Goal: Complete application form

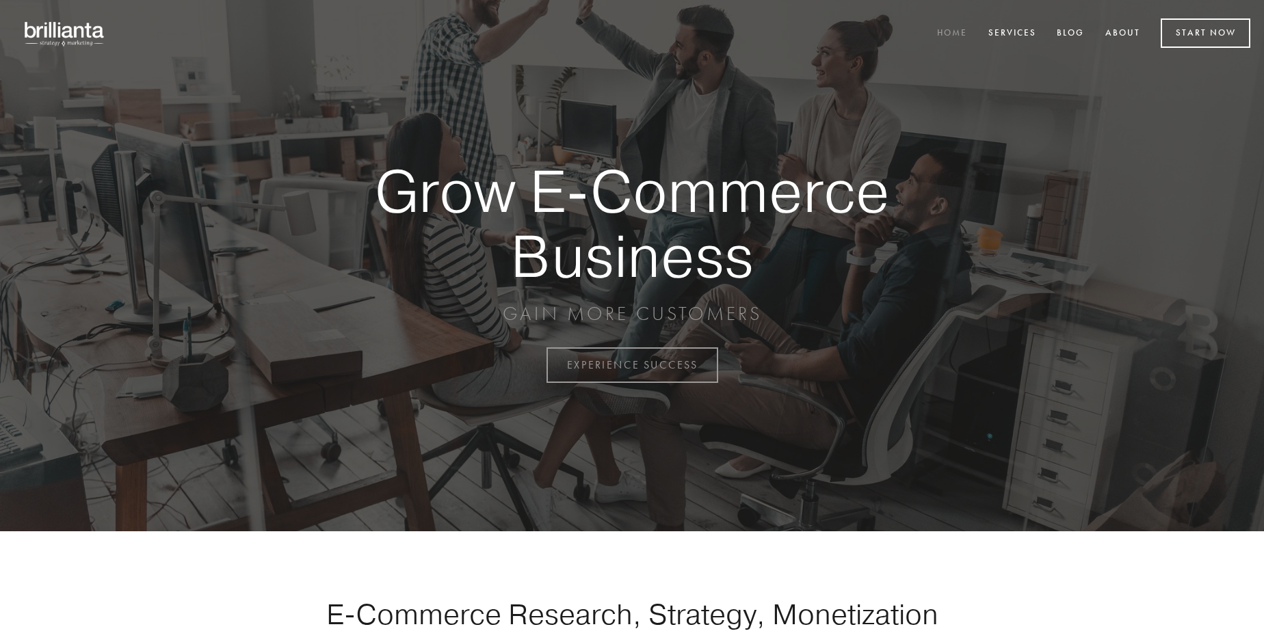
scroll to position [3585, 0]
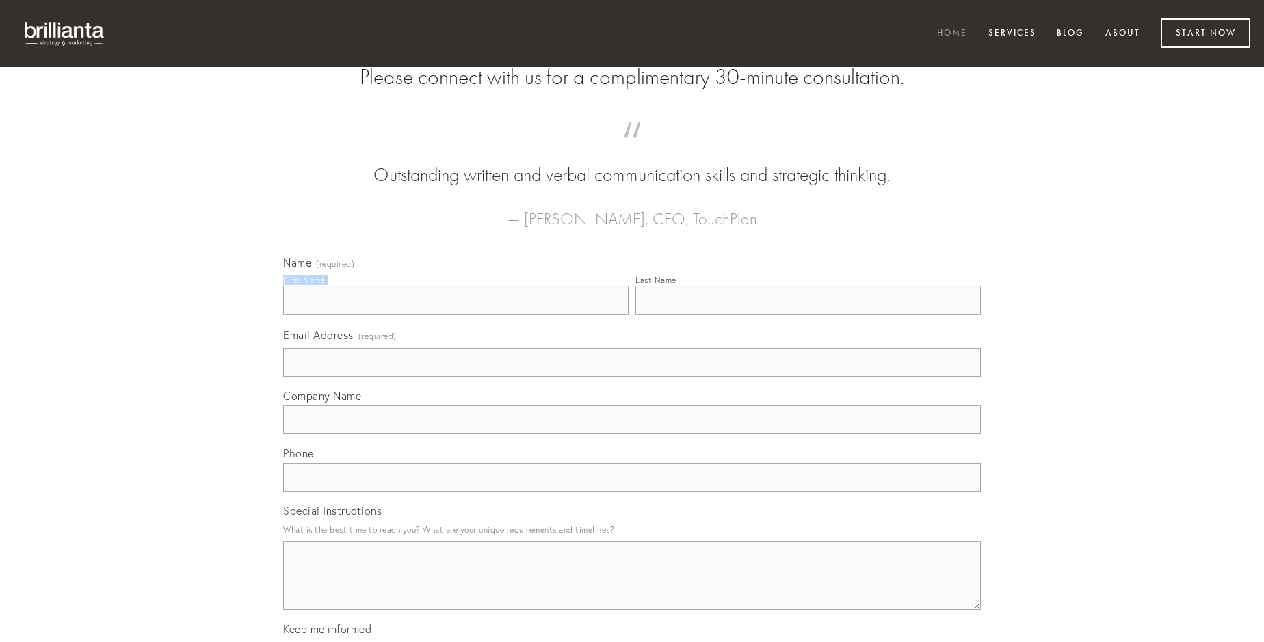
type input "[PERSON_NAME]"
click at [808, 315] on input "Last Name" at bounding box center [807, 300] width 345 height 29
type input "[PERSON_NAME]"
click at [632, 377] on input "Email Address (required)" at bounding box center [631, 362] width 697 height 29
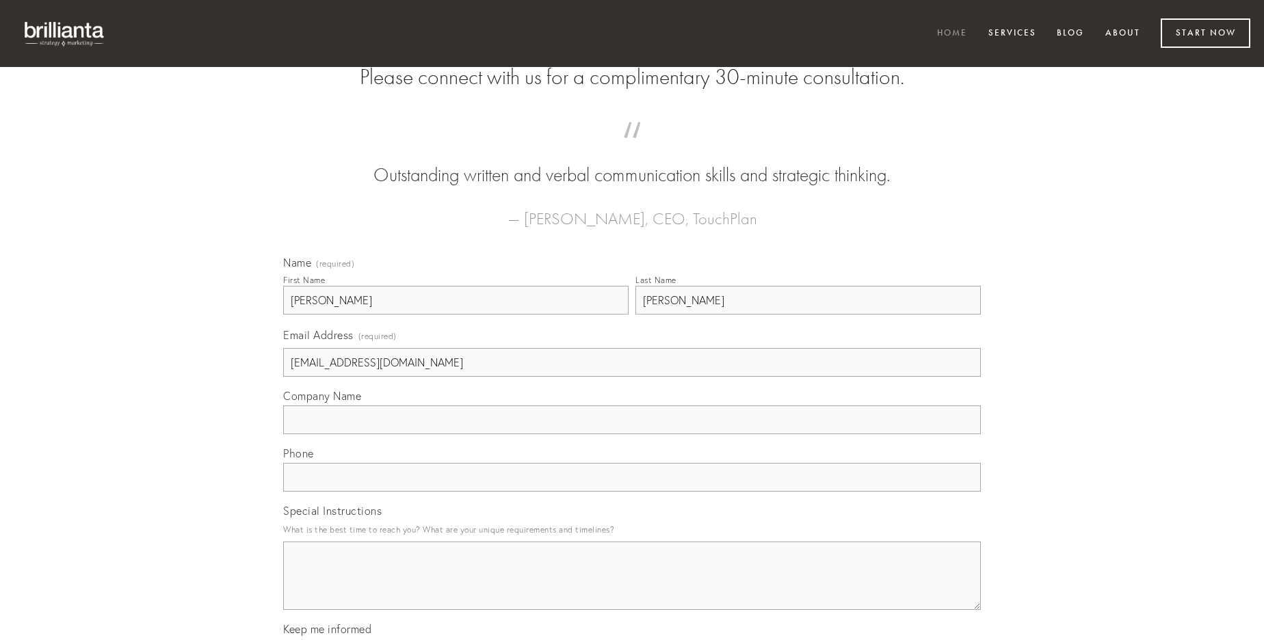
type input "[EMAIL_ADDRESS][DOMAIN_NAME]"
click at [632, 434] on input "Company Name" at bounding box center [631, 420] width 697 height 29
type input "beatus"
click at [632, 492] on input "text" at bounding box center [631, 477] width 697 height 29
click at [632, 588] on textarea "Special Instructions" at bounding box center [631, 576] width 697 height 68
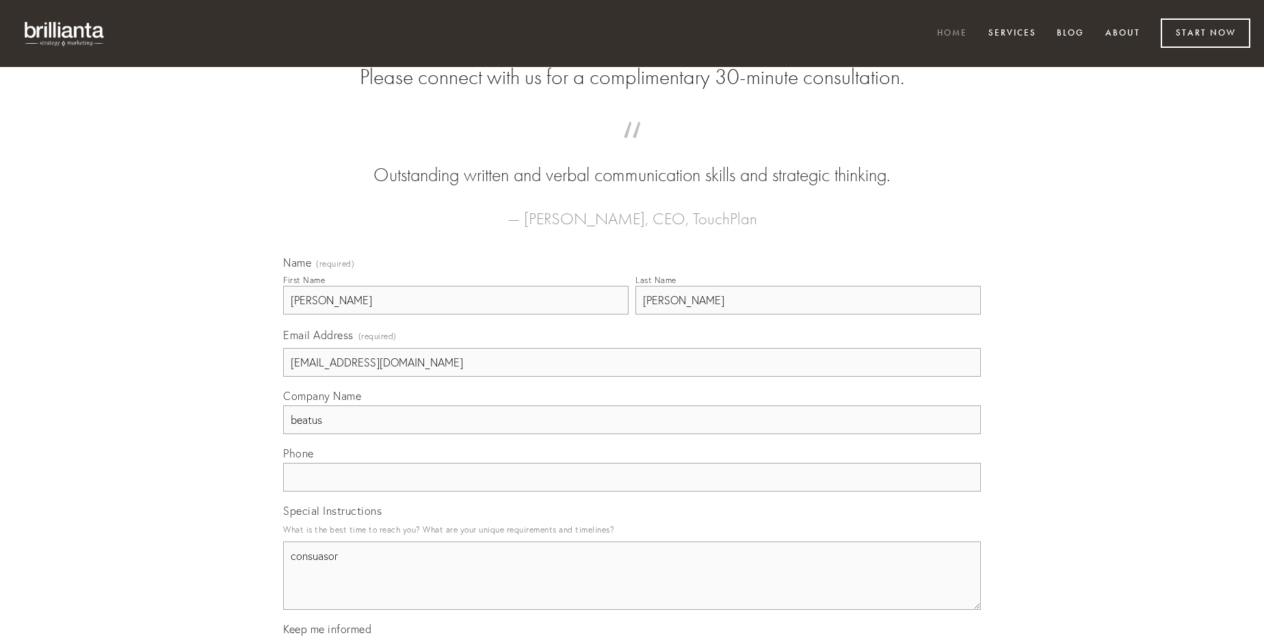
type textarea "consuasor"
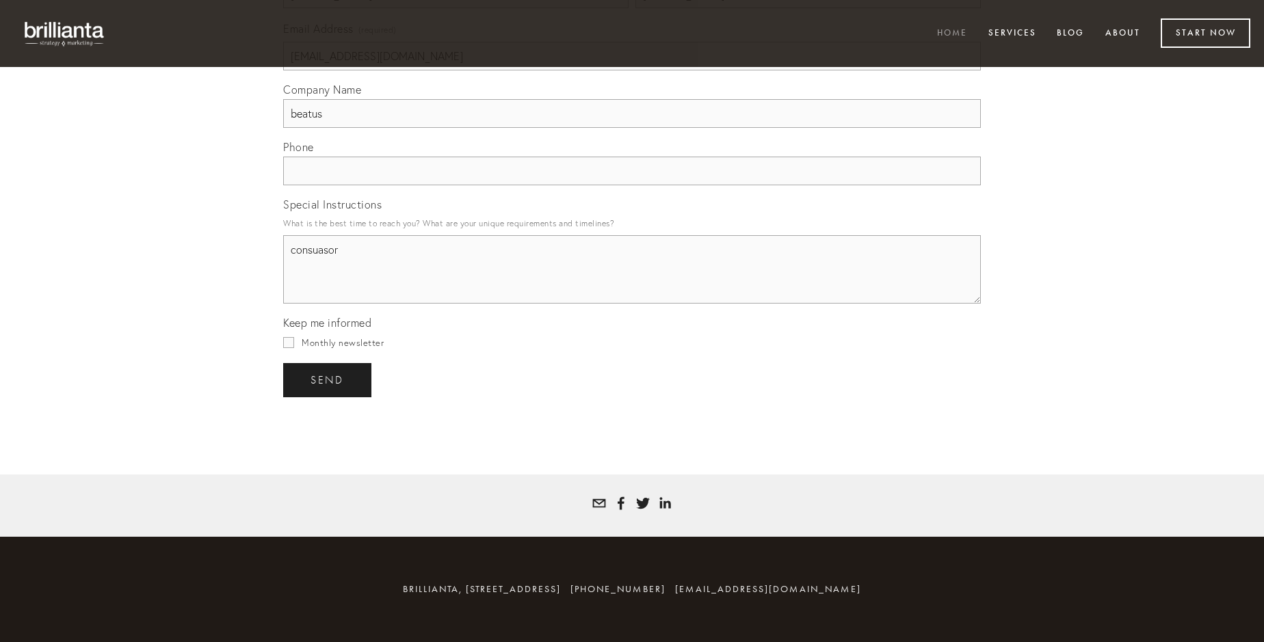
click at [328, 380] on span "send" at bounding box center [327, 380] width 34 height 12
